Goal: Transaction & Acquisition: Obtain resource

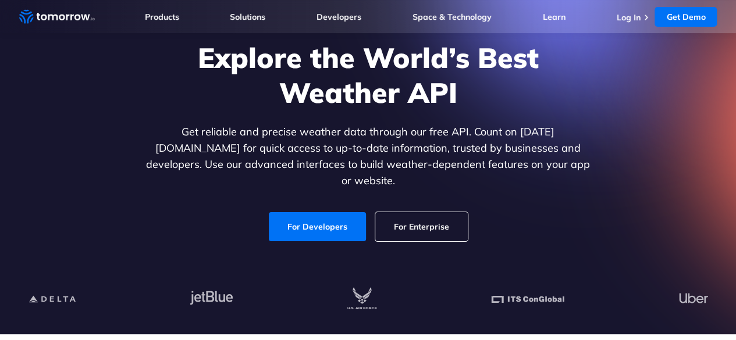
scroll to position [81, 0]
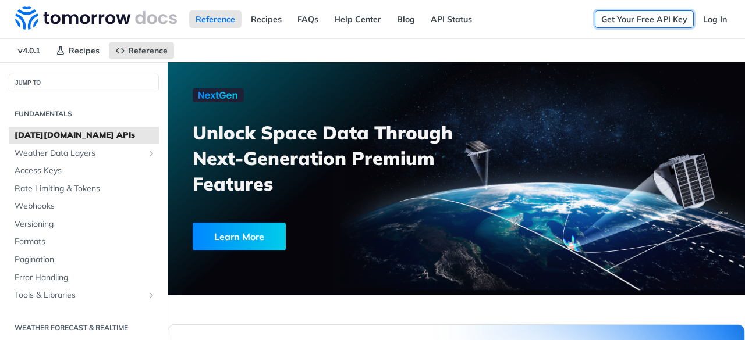
click at [632, 12] on link "Get Your Free API Key" at bounding box center [644, 18] width 99 height 17
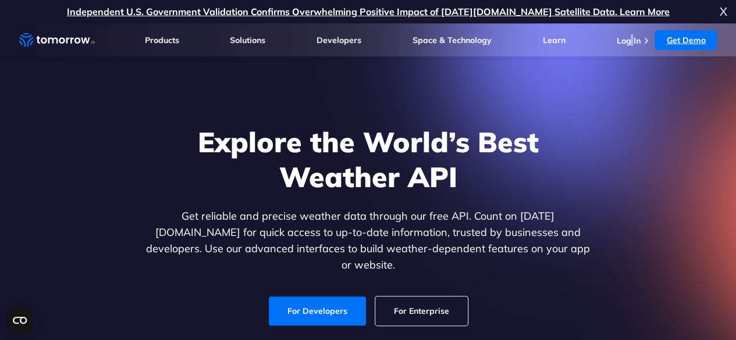
click at [677, 40] on link "Get Demo" at bounding box center [686, 40] width 62 height 20
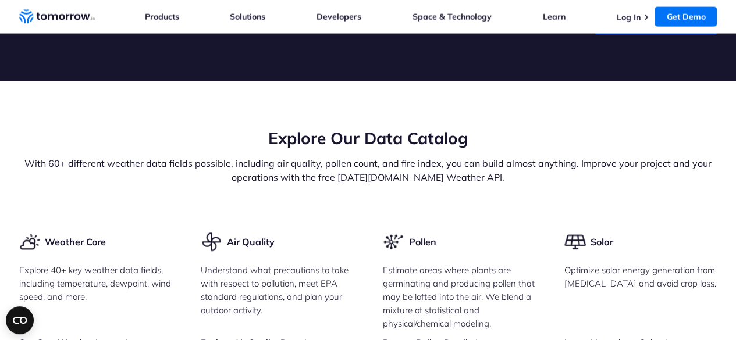
scroll to position [1308, 0]
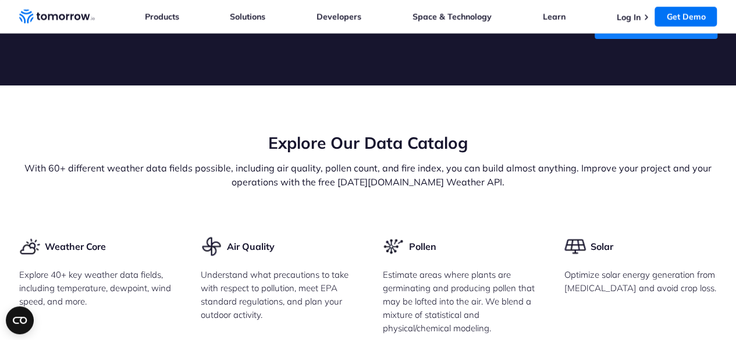
click at [659, 39] on link "Try Free Weather API" at bounding box center [656, 24] width 123 height 29
